Goal: Task Accomplishment & Management: Manage account settings

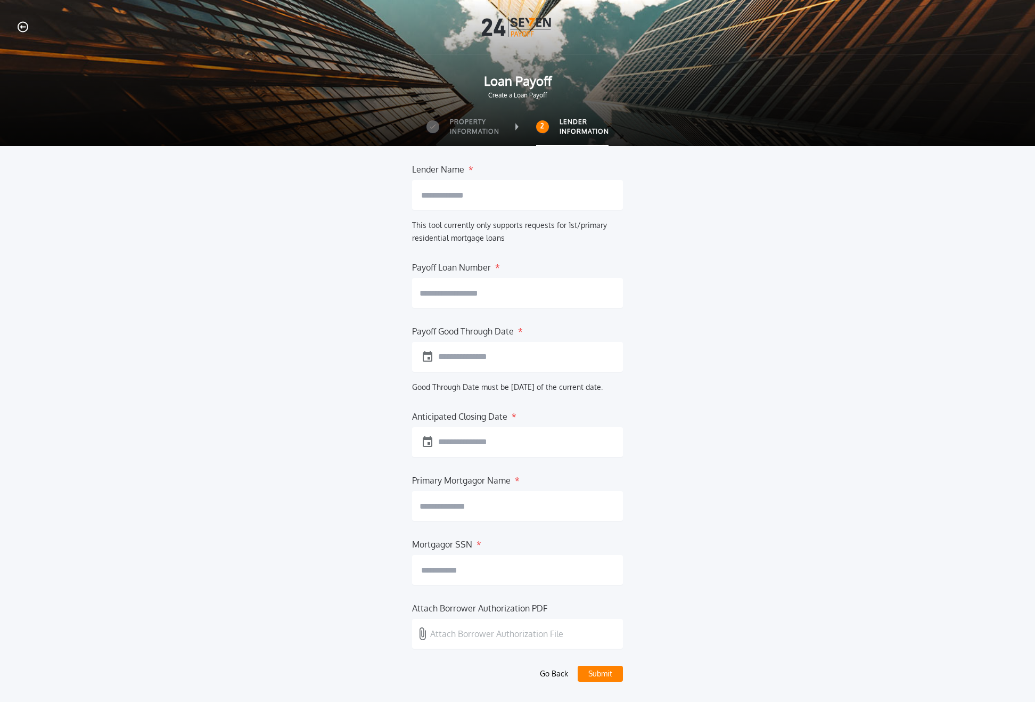
drag, startPoint x: 30, startPoint y: 43, endPoint x: 21, endPoint y: 30, distance: 15.6
click at [30, 43] on div "Loan Payoff Create a Loan Payoff" at bounding box center [517, 58] width 1035 height 117
click at [23, 30] on icon "button" at bounding box center [23, 26] width 11 height 11
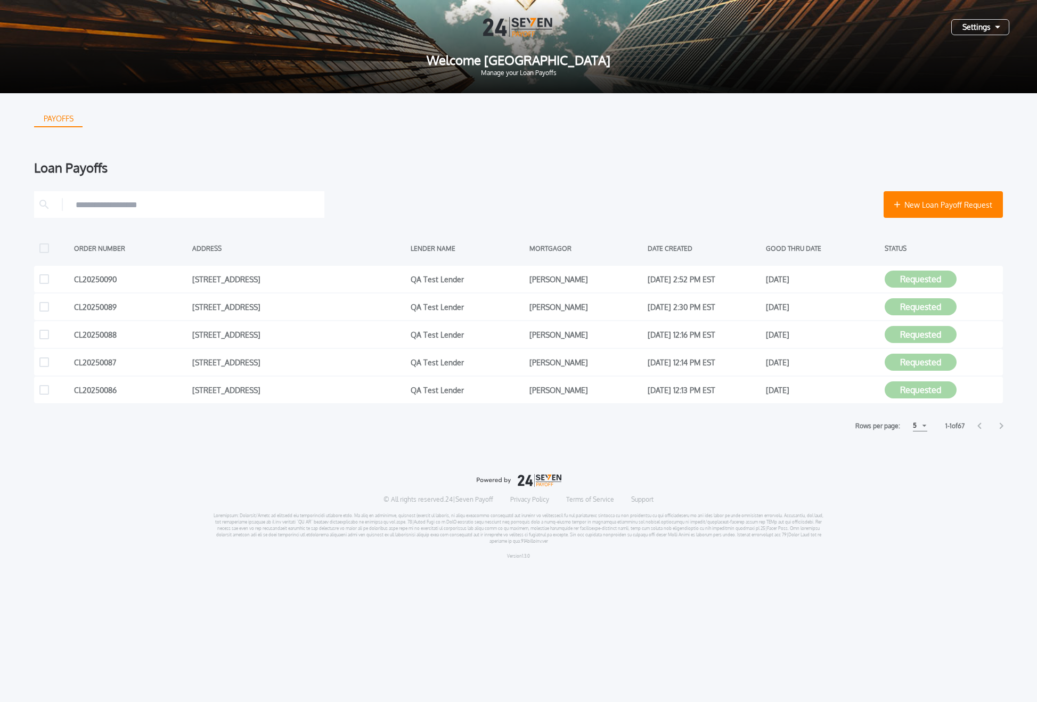
click at [1003, 422] on icon at bounding box center [1001, 425] width 4 height 7
click at [1002, 424] on icon at bounding box center [1002, 426] width 4 height 6
click at [976, 427] on div "Rows per page: 5 5 5 10 10 15 15 1 - 1 of 67" at bounding box center [518, 425] width 969 height 11
click at [979, 426] on icon at bounding box center [979, 426] width 4 height 6
click at [1000, 428] on icon at bounding box center [1001, 425] width 4 height 7
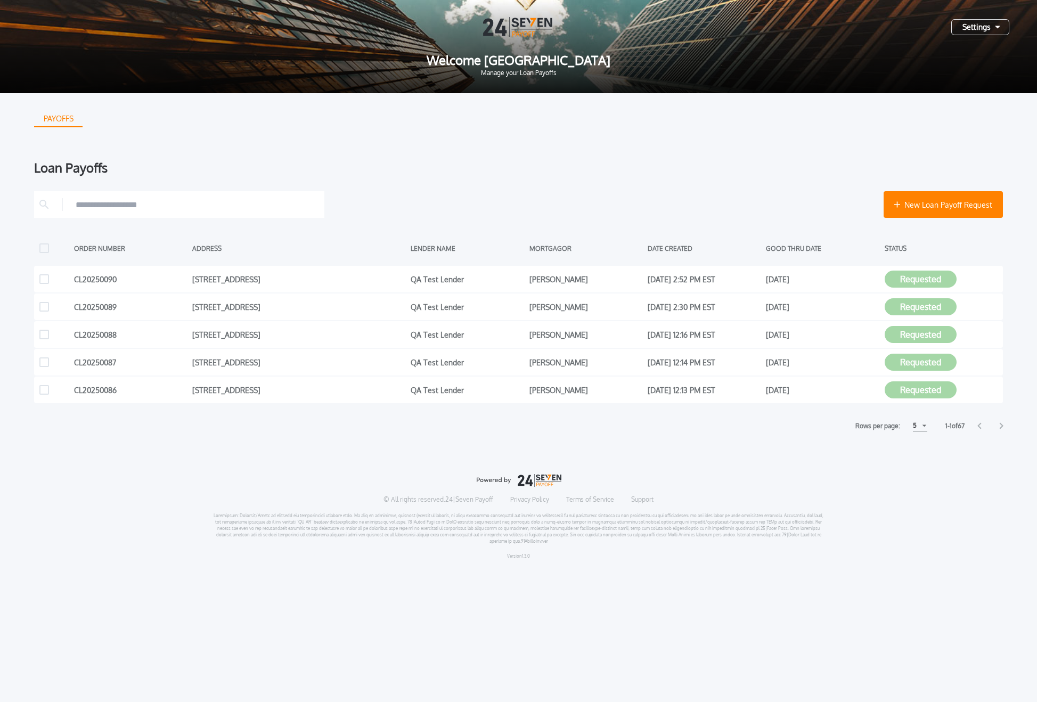
click at [1000, 428] on icon at bounding box center [1001, 425] width 4 height 7
click at [980, 431] on div "PAYOFFS Loan Payoffs New Loan Payoff Request ORDER NUMBER ADDRESS LENDER NAME M…" at bounding box center [518, 330] width 1037 height 475
click at [980, 432] on div "PAYOFFS Loan Payoffs New Loan Payoff Request ORDER NUMBER ADDRESS LENDER NAME M…" at bounding box center [518, 330] width 1037 height 475
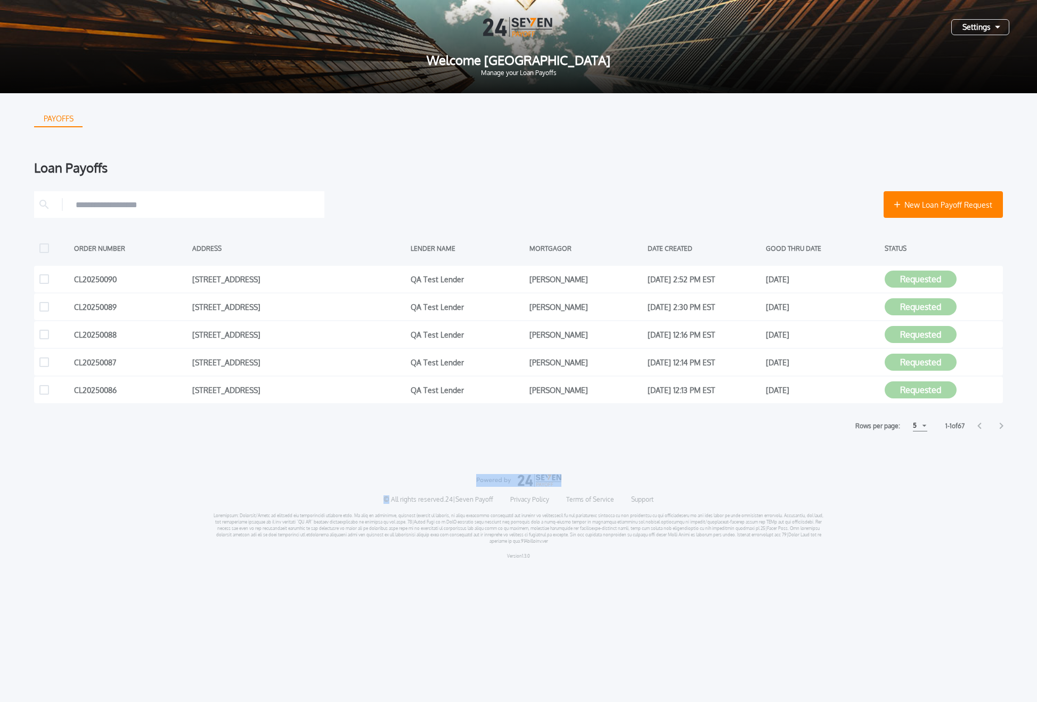
click at [979, 423] on icon at bounding box center [979, 426] width 4 height 6
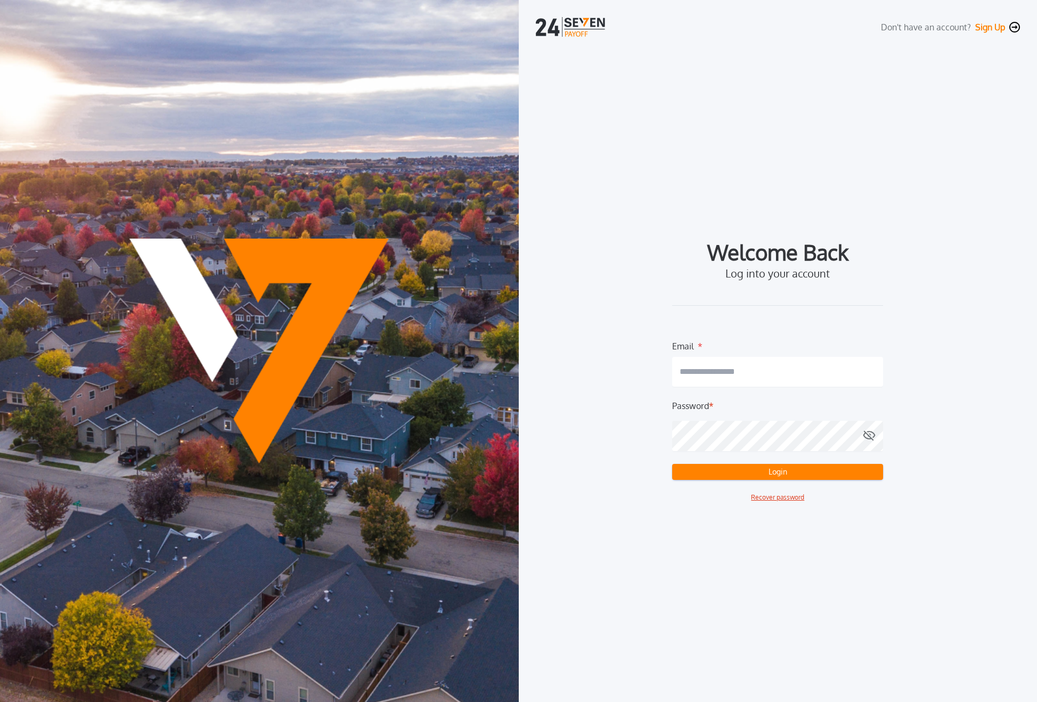
click at [760, 375] on input "email" at bounding box center [777, 372] width 211 height 30
click at [0, 701] on com-1password-button at bounding box center [0, 702] width 0 height 0
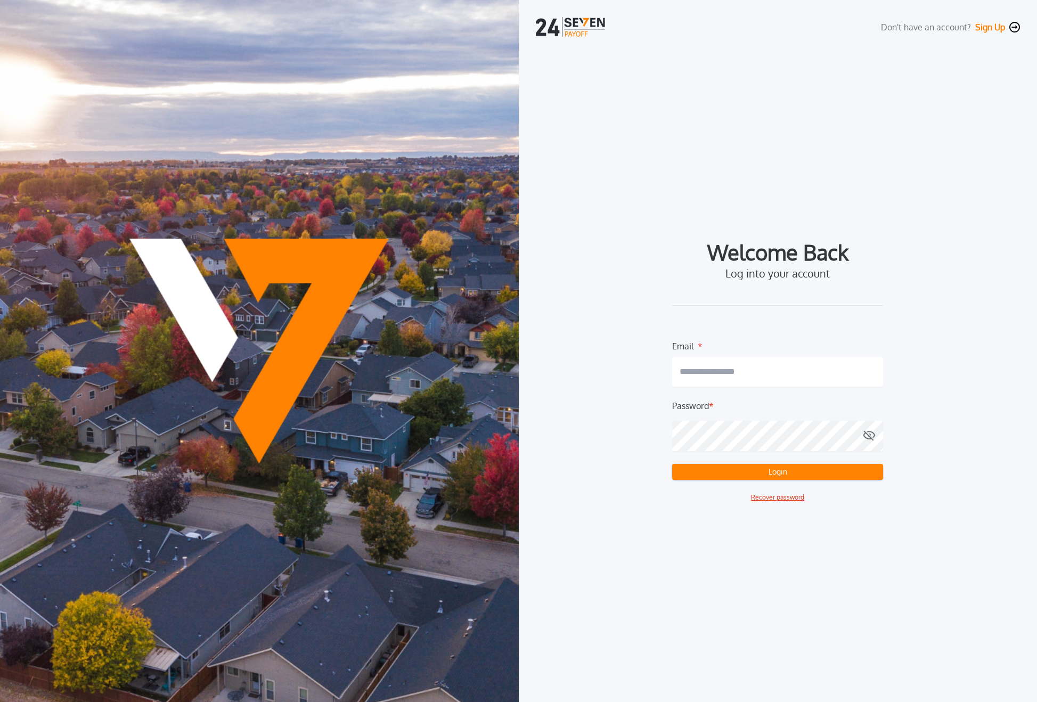
click at [0, 701] on com-1password-button at bounding box center [0, 702] width 0 height 0
click at [939, 358] on div "Welcome Back Log into your account Email * Password * Login Recover password" at bounding box center [778, 372] width 485 height 259
drag, startPoint x: 839, startPoint y: 378, endPoint x: 848, endPoint y: 375, distance: 8.8
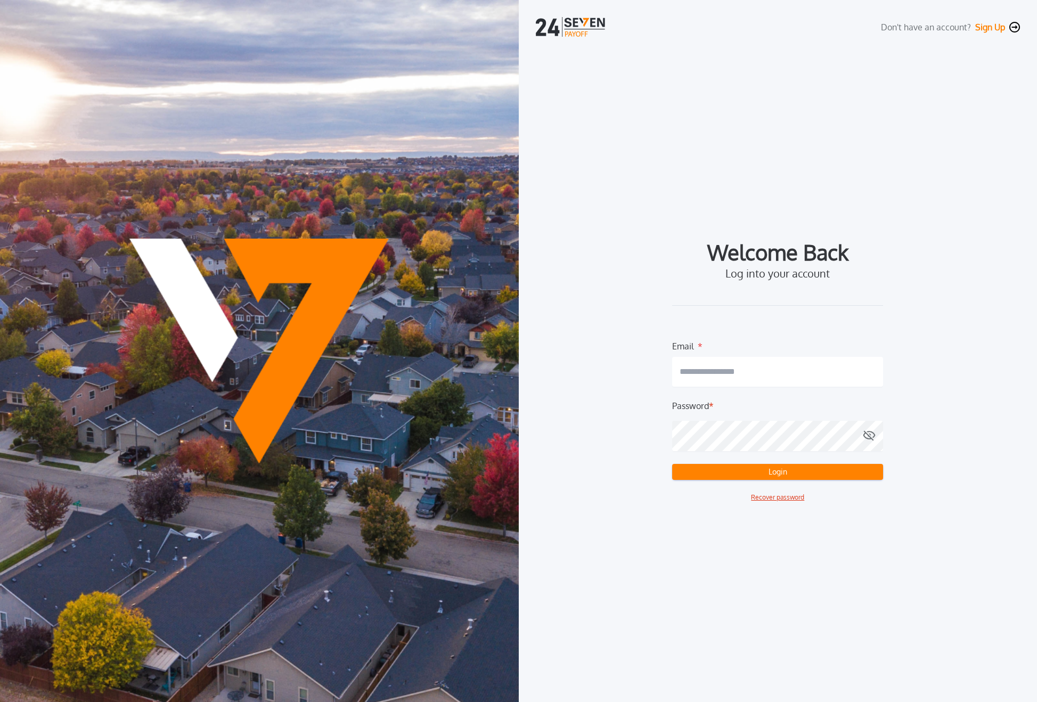
click at [839, 378] on input "email" at bounding box center [777, 372] width 211 height 30
click at [0, 701] on com-1password-button at bounding box center [0, 702] width 0 height 0
click at [783, 374] on input "email" at bounding box center [777, 372] width 211 height 30
type input "*"
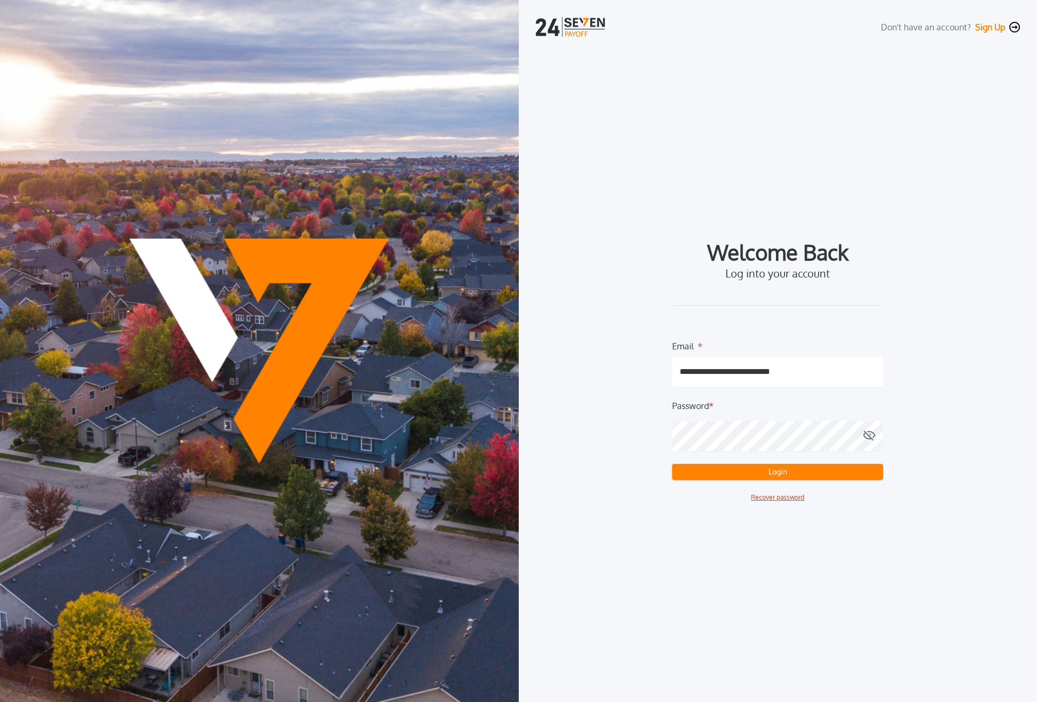
type input "**********"
click at [749, 476] on button "Login" at bounding box center [777, 472] width 211 height 16
